Goal: Information Seeking & Learning: Find specific fact

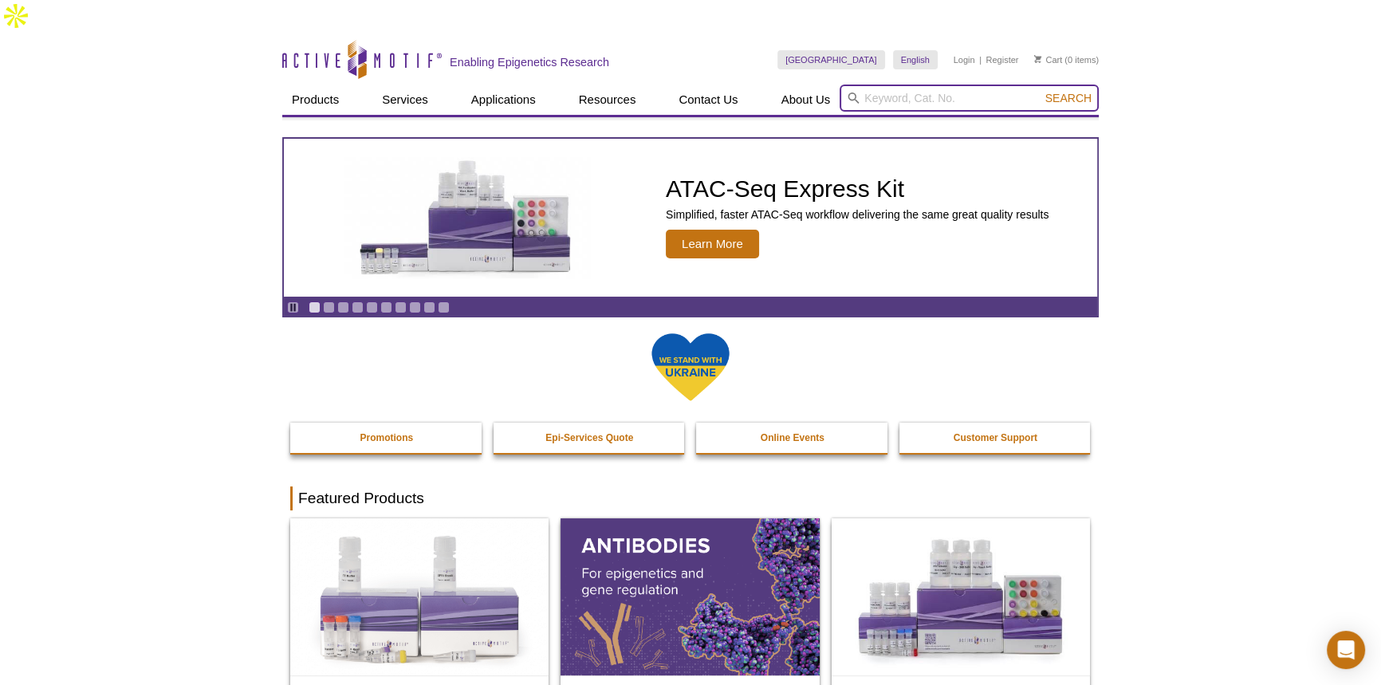
click at [869, 85] on input "search" at bounding box center [969, 98] width 259 height 27
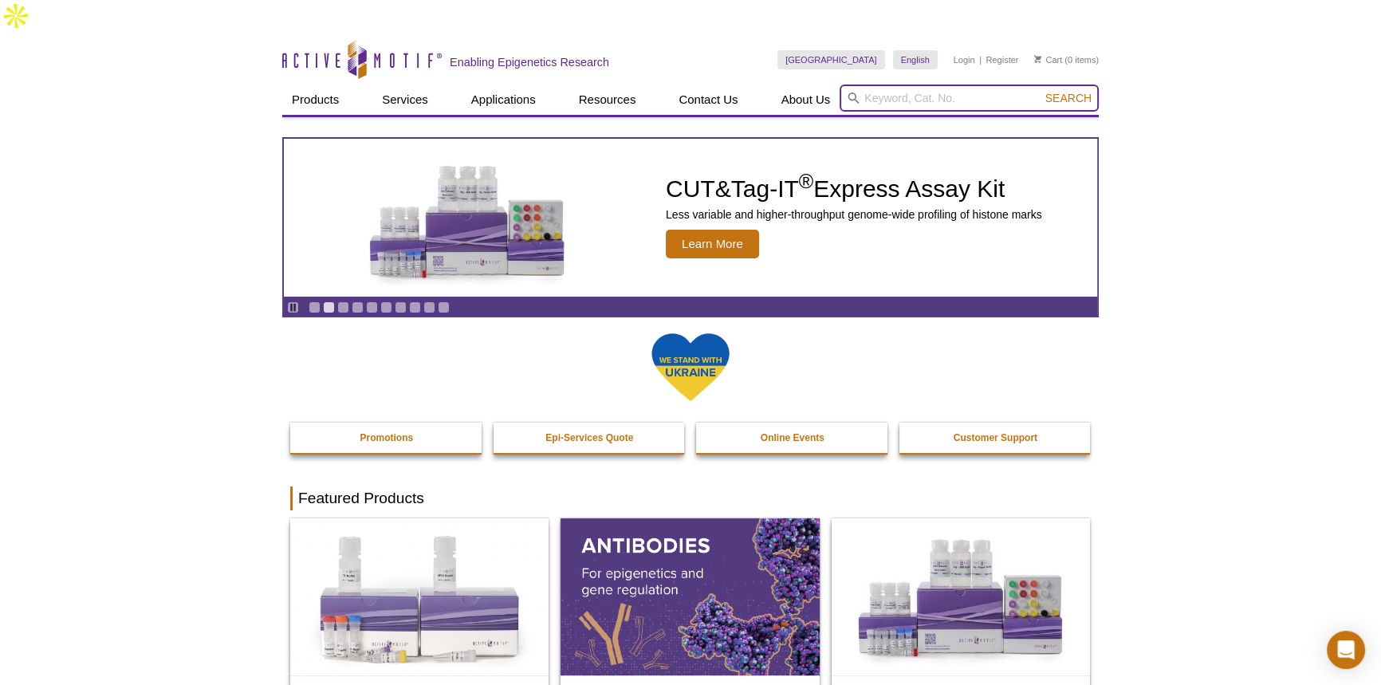
paste input "102974"
type input "102974"
click at [1065, 91] on button "Search" at bounding box center [1068, 98] width 56 height 14
